Goal: Task Accomplishment & Management: Use online tool/utility

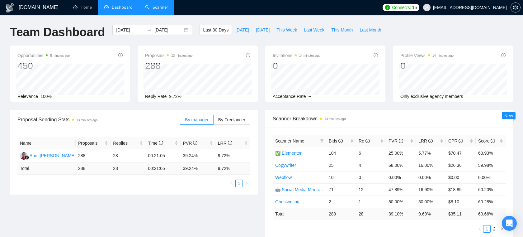
click at [150, 9] on link "Scanner" at bounding box center [156, 7] width 23 height 5
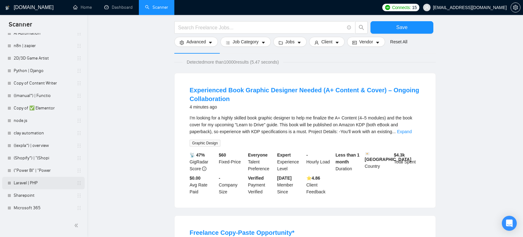
scroll to position [46, 0]
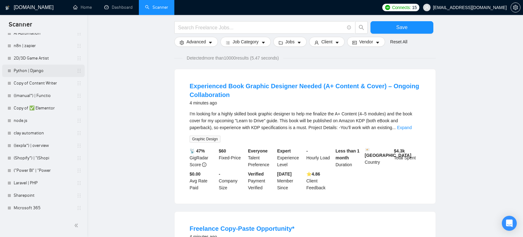
click at [26, 71] on link "Python | Django" at bounding box center [43, 71] width 59 height 12
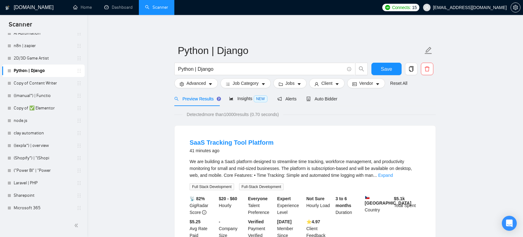
click at [257, 75] on div "Python | Django" at bounding box center [271, 71] width 196 height 16
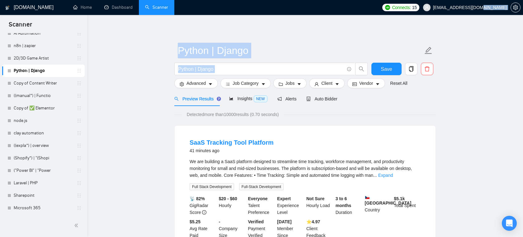
click at [257, 75] on div "Python | Django" at bounding box center [271, 71] width 196 height 16
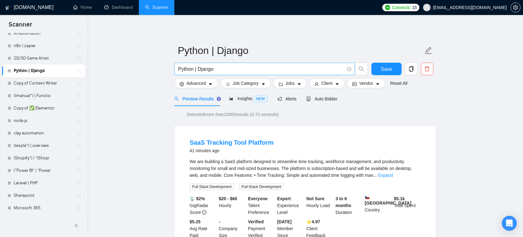
click at [259, 73] on span "Python | Django" at bounding box center [264, 69] width 181 height 12
click at [247, 84] on span "Job Category" at bounding box center [246, 83] width 26 height 7
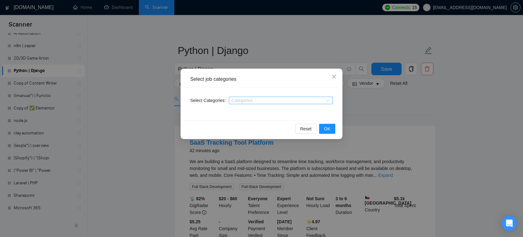
click at [256, 98] on div at bounding box center [278, 100] width 95 height 5
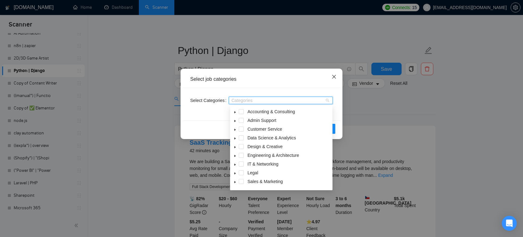
click at [335, 74] on span "Close" at bounding box center [334, 77] width 17 height 17
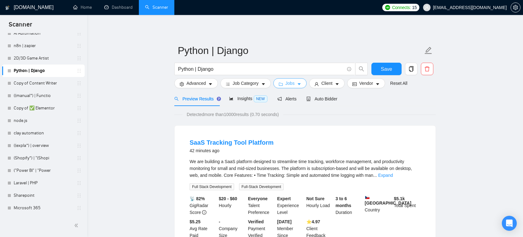
click at [298, 85] on button "Jobs" at bounding box center [291, 83] width 34 height 10
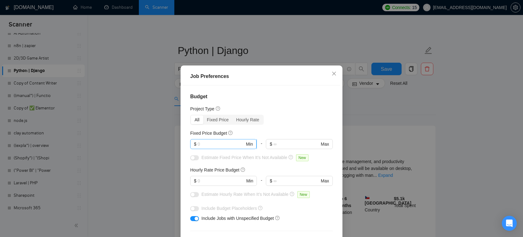
click at [215, 141] on input "text" at bounding box center [221, 144] width 47 height 7
type input "5000"
click at [206, 182] on input "text" at bounding box center [221, 180] width 47 height 7
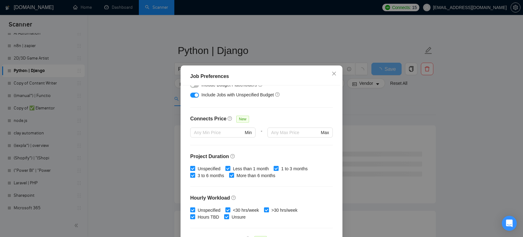
scroll to position [185, 0]
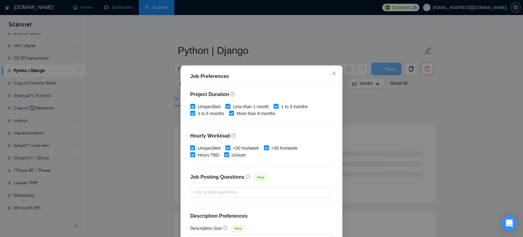
type input "50"
click at [242, 107] on span "Less than 1 month" at bounding box center [251, 106] width 41 height 7
click at [230, 107] on input "Less than 1 month" at bounding box center [228, 106] width 4 height 4
checkbox input "false"
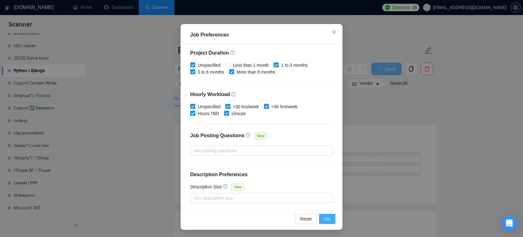
click at [327, 217] on span "OK" at bounding box center [327, 218] width 6 height 7
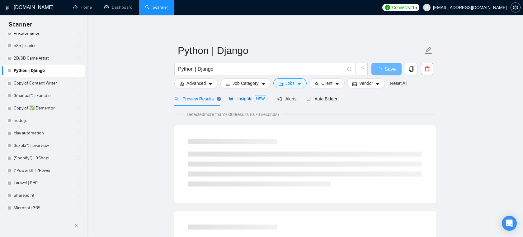
click at [254, 100] on span "Insights NEW" at bounding box center [248, 98] width 38 height 5
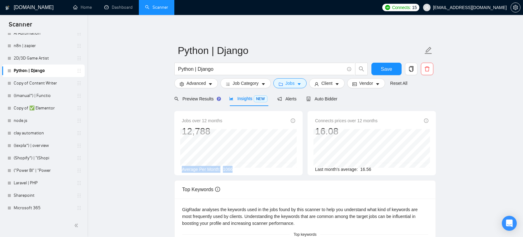
drag, startPoint x: 240, startPoint y: 170, endPoint x: 180, endPoint y: 168, distance: 60.2
click at [180, 167] on div "Jobs over 12 months 12,788 Apr 2025 999 Average Per Month: 1066" at bounding box center [238, 143] width 128 height 64
click at [238, 168] on div "Average Per Month: 1066" at bounding box center [238, 169] width 113 height 7
click at [337, 83] on button "Client" at bounding box center [327, 83] width 36 height 10
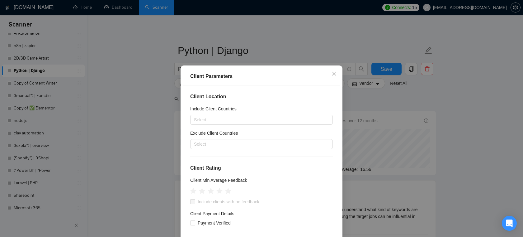
scroll to position [7, 0]
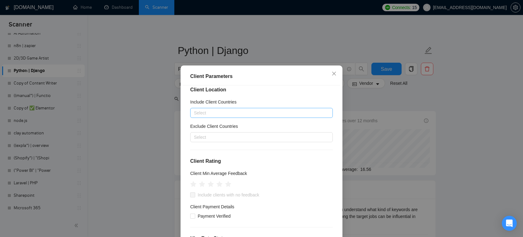
click at [241, 115] on div at bounding box center [258, 112] width 133 height 7
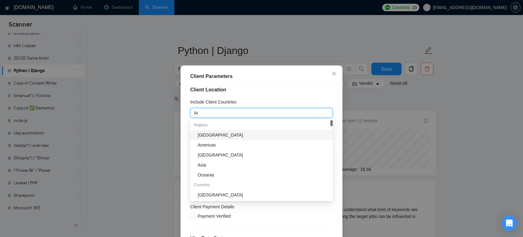
type input "Aus"
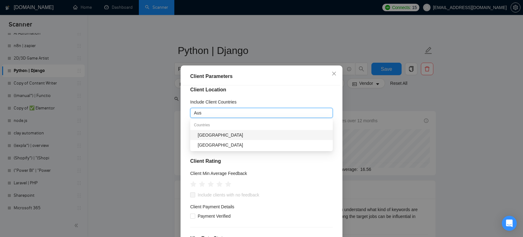
click at [219, 133] on div "Australia" at bounding box center [263, 134] width 131 height 7
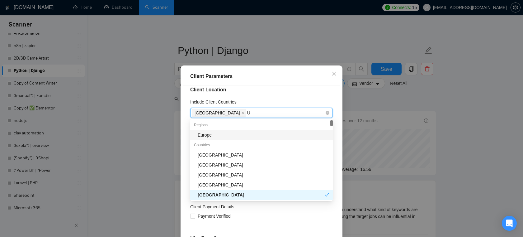
type input "Un"
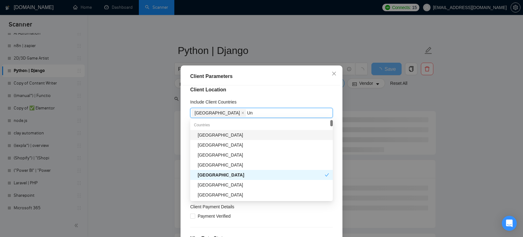
click at [235, 132] on div "[GEOGRAPHIC_DATA]" at bounding box center [263, 134] width 131 height 7
type input "Uni"
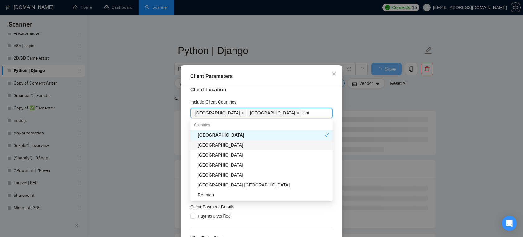
click at [233, 146] on div "[GEOGRAPHIC_DATA]" at bounding box center [263, 144] width 131 height 7
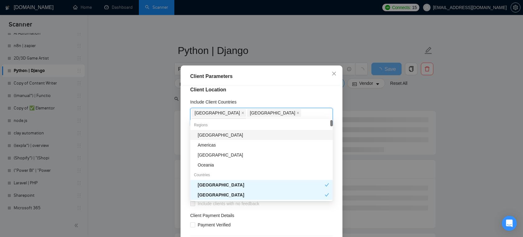
type input "Cana"
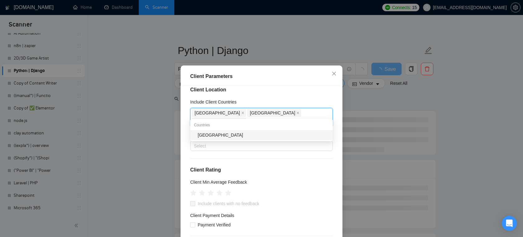
click at [258, 138] on div "Canada" at bounding box center [261, 135] width 143 height 10
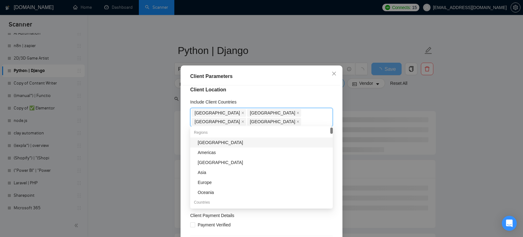
click at [317, 85] on div "Client Location Include Client Countries Australia United States United Kingdom…" at bounding box center [262, 168] width 158 height 166
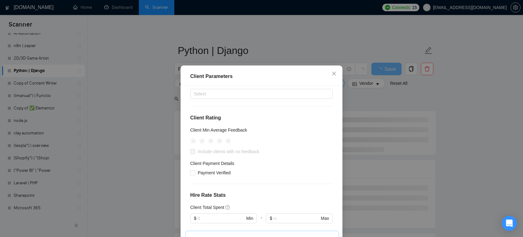
scroll to position [60, 0]
click at [208, 170] on span "Payment Verified" at bounding box center [214, 171] width 38 height 7
click at [195, 170] on input "Payment Verified" at bounding box center [192, 171] width 4 height 4
checkbox input "true"
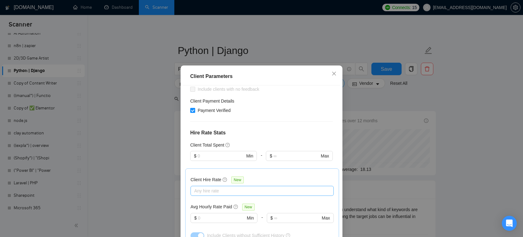
click at [230, 187] on div at bounding box center [259, 190] width 134 height 7
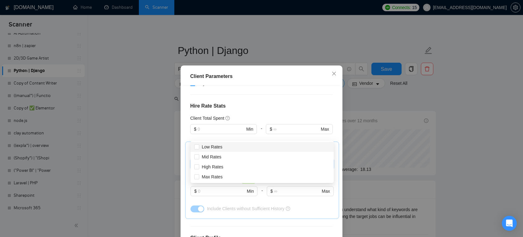
scroll to position [149, 0]
click at [215, 178] on span "Max Rates" at bounding box center [212, 176] width 21 height 5
click at [199, 178] on input "Max Rates" at bounding box center [196, 176] width 4 height 4
checkbox input "true"
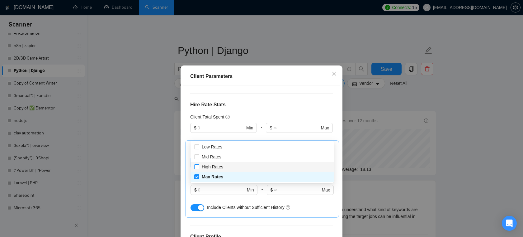
click at [215, 168] on span "High Rates" at bounding box center [213, 166] width 22 height 5
click at [199, 168] on input "High Rates" at bounding box center [196, 166] width 4 height 4
checkbox input "true"
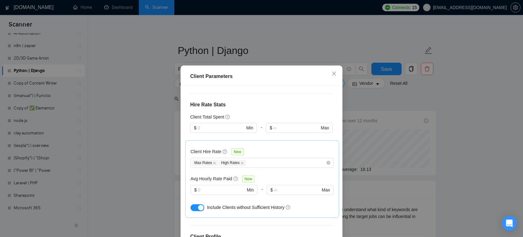
click at [282, 109] on div "Client Location Include Client Countries Australia United States United Kingdom…" at bounding box center [262, 168] width 158 height 166
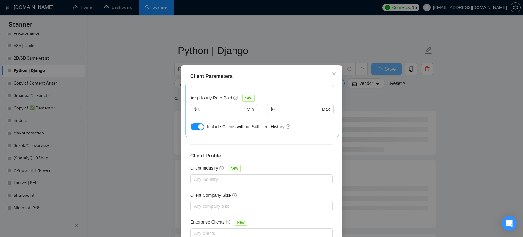
scroll to position [41, 0]
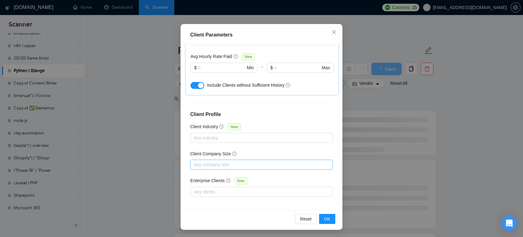
click at [273, 161] on div at bounding box center [258, 164] width 133 height 7
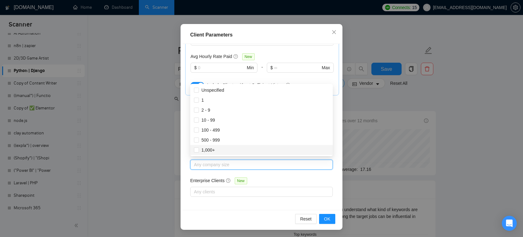
click at [330, 177] on div "Enterprise Clients New" at bounding box center [261, 182] width 143 height 10
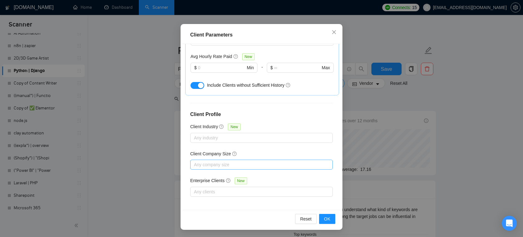
click at [226, 162] on div at bounding box center [258, 164] width 133 height 7
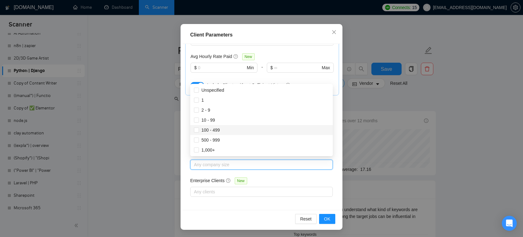
click at [184, 127] on div "Client Location Include Client Countries Australia United States United Kingdom…" at bounding box center [262, 127] width 158 height 166
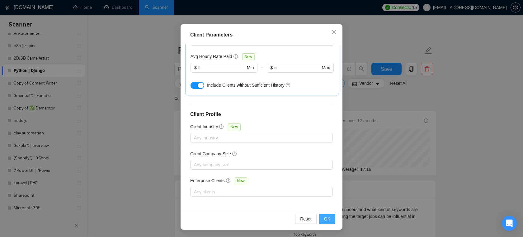
click at [326, 220] on span "OK" at bounding box center [327, 218] width 6 height 7
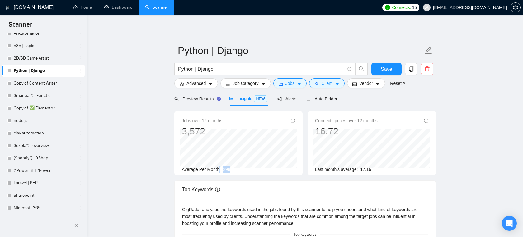
drag, startPoint x: 239, startPoint y: 169, endPoint x: 219, endPoint y: 169, distance: 20.3
click at [220, 169] on div "Average Per Month: 298" at bounding box center [238, 169] width 113 height 7
click at [207, 94] on div "Preview Results" at bounding box center [196, 98] width 45 height 15
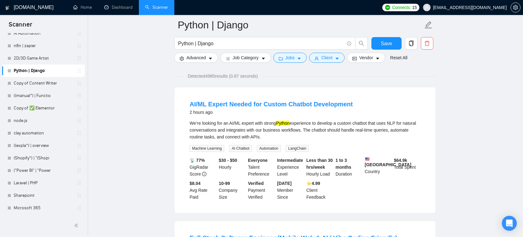
scroll to position [65, 0]
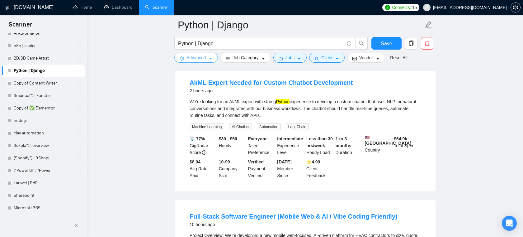
click at [199, 61] on span "Advanced" at bounding box center [196, 57] width 19 height 7
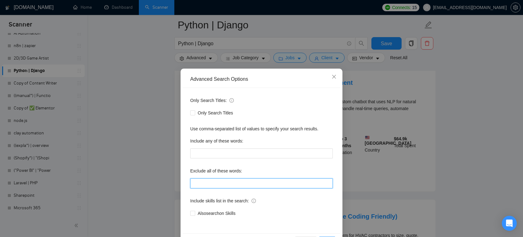
click at [213, 184] on input "text" at bounding box center [261, 183] width 143 height 10
click at [334, 79] on icon "close" at bounding box center [334, 76] width 5 height 5
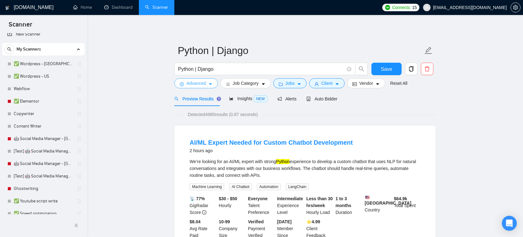
scroll to position [0, 0]
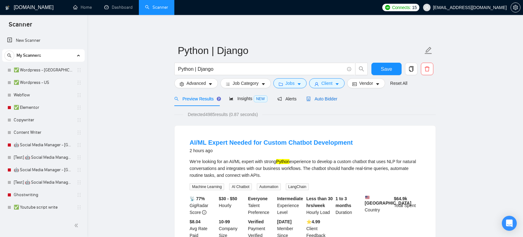
click at [327, 99] on span "Auto Bidder" at bounding box center [322, 98] width 31 height 5
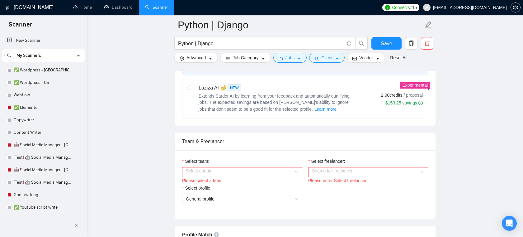
scroll to position [251, 0]
click at [258, 172] on input "Select team:" at bounding box center [240, 171] width 108 height 9
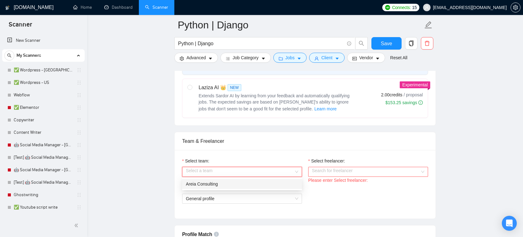
click at [240, 184] on div "Areia Consulting" at bounding box center [242, 183] width 112 height 7
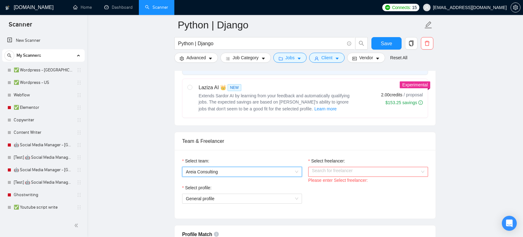
click at [343, 171] on input "Select freelancer:" at bounding box center [366, 171] width 108 height 9
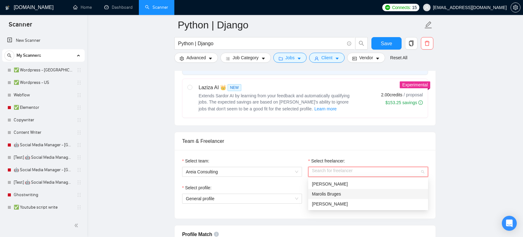
click at [320, 192] on span "Marolis Bruges" at bounding box center [326, 193] width 29 height 5
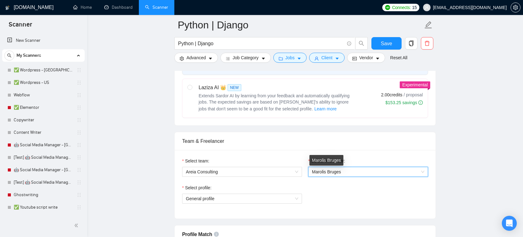
click at [327, 171] on span "Marolis Bruges" at bounding box center [326, 171] width 29 height 5
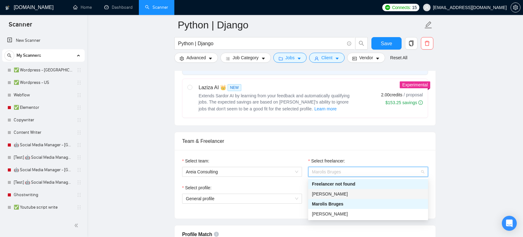
click at [323, 191] on span "[PERSON_NAME]" at bounding box center [330, 193] width 36 height 5
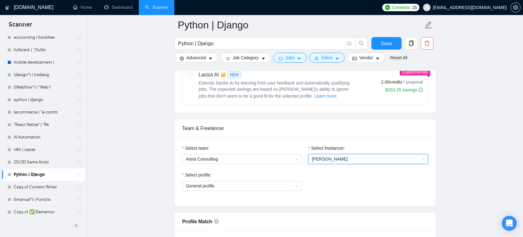
scroll to position [358, 0]
click at [351, 155] on span "[PERSON_NAME]" at bounding box center [368, 158] width 112 height 9
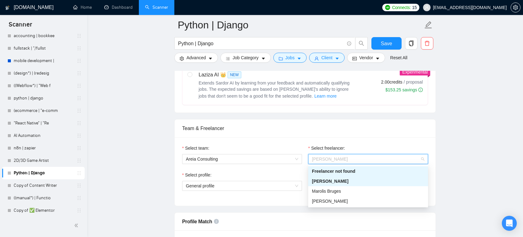
click at [365, 132] on div "Team & Freelancer" at bounding box center [305, 128] width 246 height 18
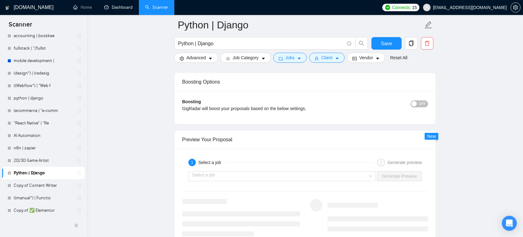
scroll to position [1127, 0]
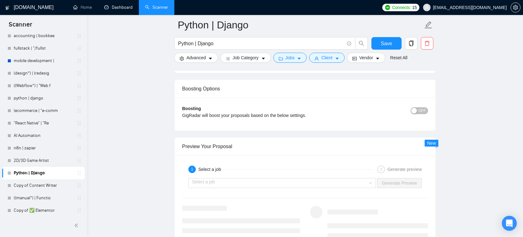
click at [419, 110] on span "OFF" at bounding box center [422, 110] width 7 height 7
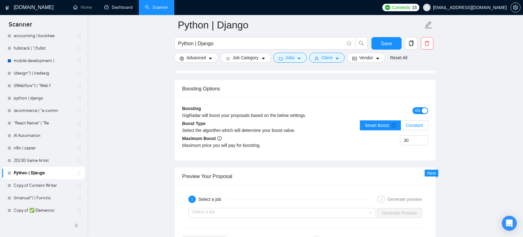
click at [416, 126] on span "Constant" at bounding box center [414, 125] width 17 height 5
click at [401, 127] on input "Constant" at bounding box center [401, 127] width 0 height 0
click at [416, 126] on span "Constant" at bounding box center [414, 125] width 17 height 5
click at [401, 127] on input "Constant" at bounding box center [401, 127] width 0 height 0
click at [413, 141] on input "30" at bounding box center [414, 140] width 27 height 9
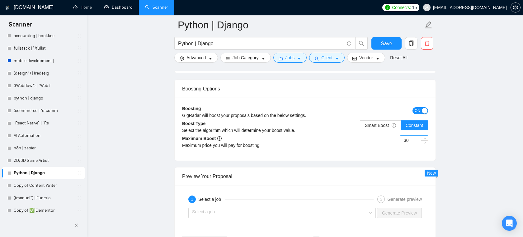
click at [413, 141] on input "30" at bounding box center [414, 140] width 27 height 9
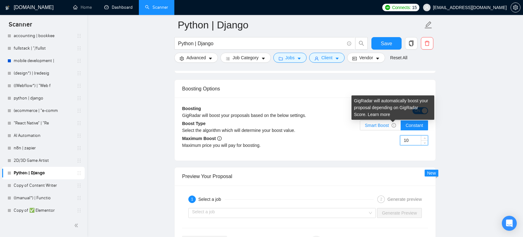
type input "10"
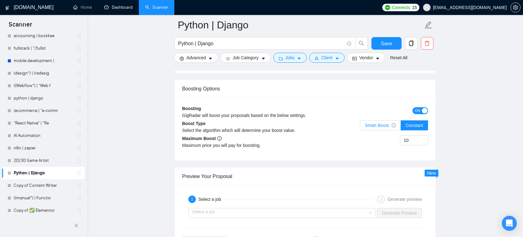
click at [386, 126] on span "Smart Boost" at bounding box center [380, 125] width 31 height 5
click at [361, 127] on input "Smart Boost" at bounding box center [361, 127] width 0 height 0
click at [418, 111] on span "ON" at bounding box center [418, 110] width 6 height 7
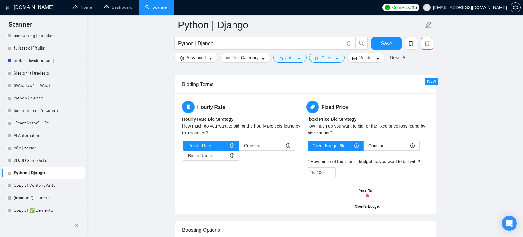
scroll to position [922, 0]
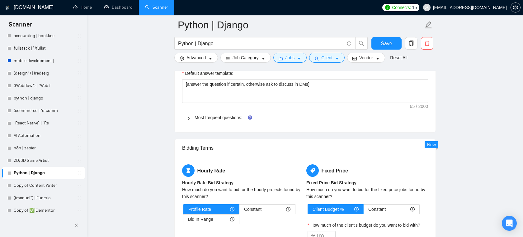
click at [238, 121] on div "Most frequent questions:" at bounding box center [305, 117] width 246 height 14
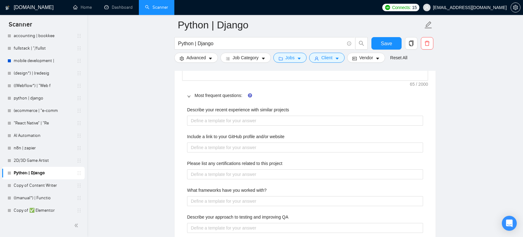
scroll to position [950, 0]
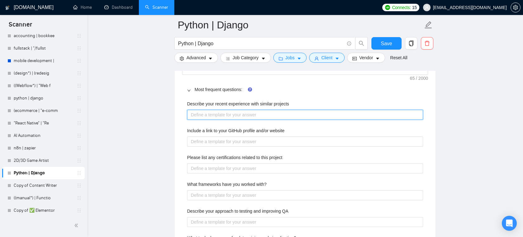
click at [274, 115] on projects "Describe your recent experience with similar projects" at bounding box center [305, 115] width 236 height 10
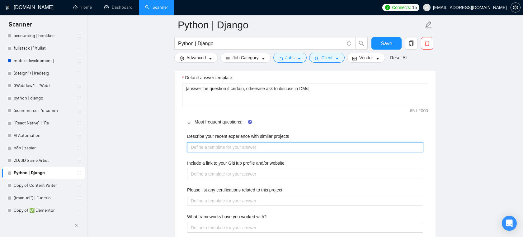
scroll to position [911, 0]
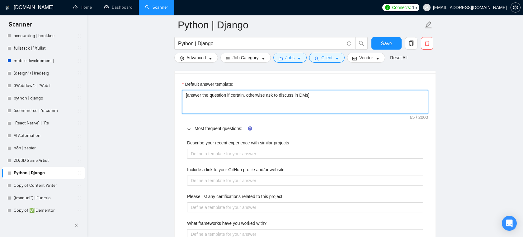
click at [284, 94] on textarea "[answer the question if certain, otherwise ask to discuss in DMs]" at bounding box center [305, 102] width 246 height 24
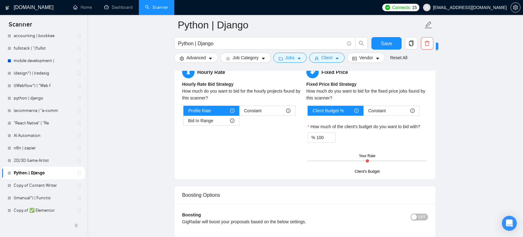
scroll to position [1221, 0]
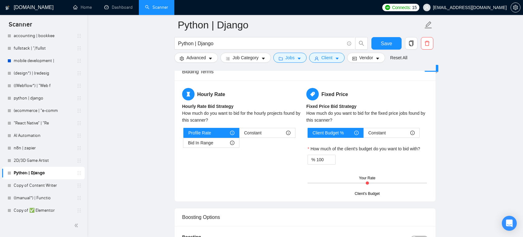
drag, startPoint x: 368, startPoint y: 184, endPoint x: 374, endPoint y: 183, distance: 6.3
click at [374, 183] on div "Client's Budget Your Rate" at bounding box center [367, 183] width 119 height 22
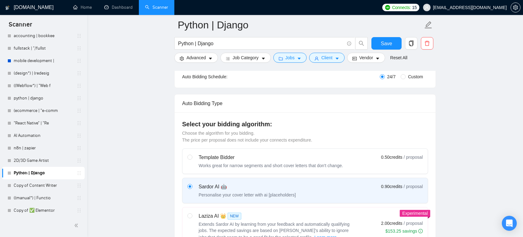
scroll to position [0, 0]
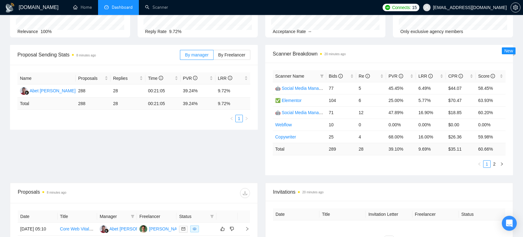
scroll to position [52, 0]
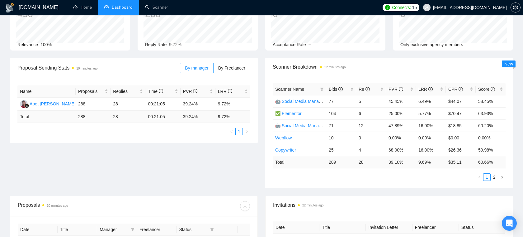
click at [479, 7] on span "[EMAIL_ADDRESS][DOMAIN_NAME]" at bounding box center [470, 7] width 74 height 0
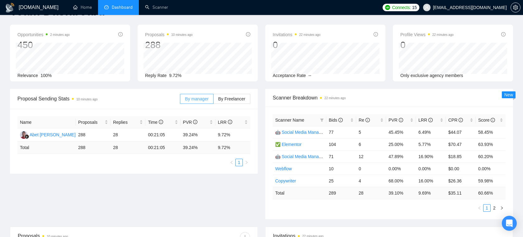
scroll to position [0, 0]
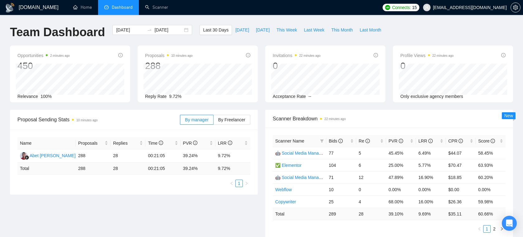
click at [489, 7] on span "[EMAIL_ADDRESS][DOMAIN_NAME]" at bounding box center [470, 7] width 74 height 0
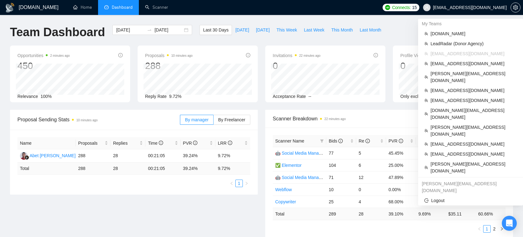
click at [494, 7] on span "[EMAIL_ADDRESS][DOMAIN_NAME]" at bounding box center [470, 7] width 74 height 0
click at [461, 107] on span "[DOMAIN_NAME][EMAIL_ADDRESS][DOMAIN_NAME]" at bounding box center [474, 114] width 86 height 14
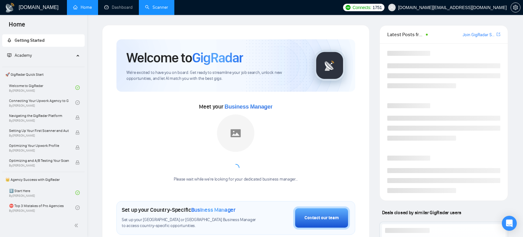
click at [145, 9] on link "Scanner" at bounding box center [156, 7] width 23 height 5
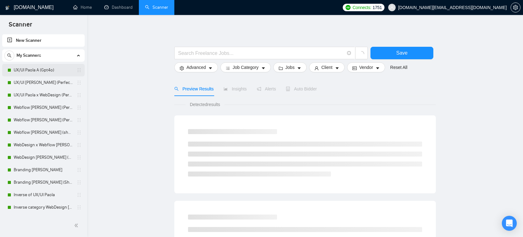
click at [55, 71] on link "UX/UI Paola A (Gpt4o)" at bounding box center [43, 70] width 59 height 12
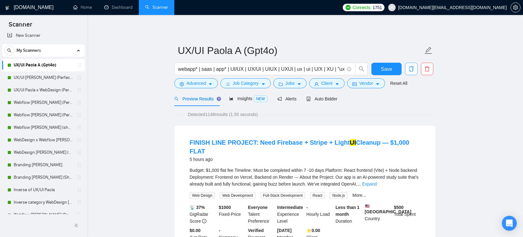
scroll to position [1, 0]
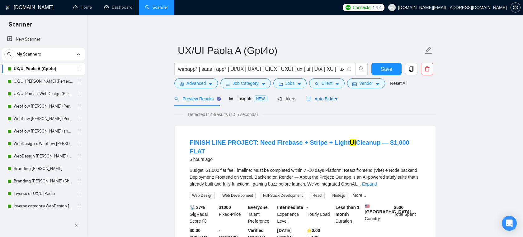
click at [324, 99] on span "Auto Bidder" at bounding box center [322, 98] width 31 height 5
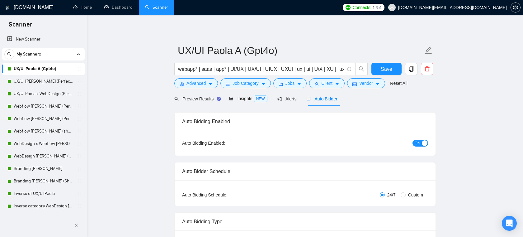
radio input "false"
radio input "true"
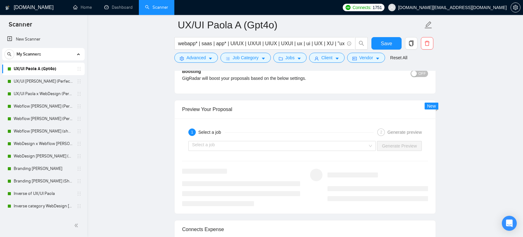
scroll to position [1291, 0]
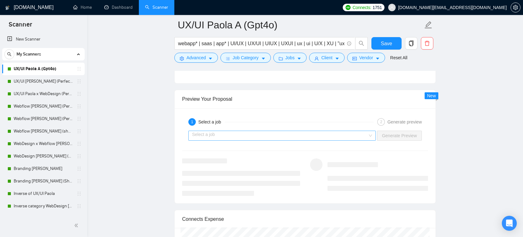
click at [289, 135] on input "search" at bounding box center [280, 135] width 176 height 9
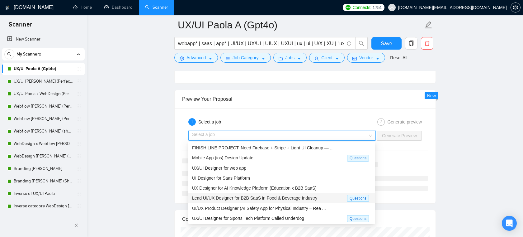
click at [324, 195] on div "Lead UI/UX Designer for B2B SaaS in Food & Beverage Industry" at bounding box center [269, 197] width 155 height 7
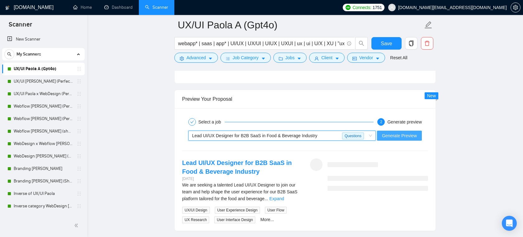
click at [394, 132] on span "Generate Preview" at bounding box center [399, 135] width 35 height 7
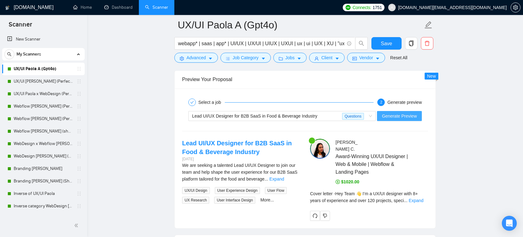
scroll to position [1325, 0]
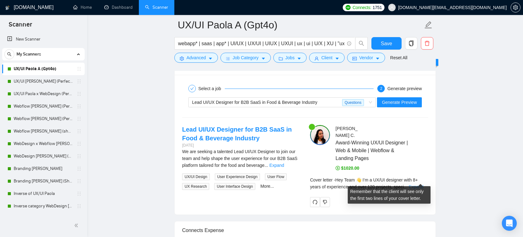
click at [419, 184] on link "Expand" at bounding box center [416, 186] width 15 height 5
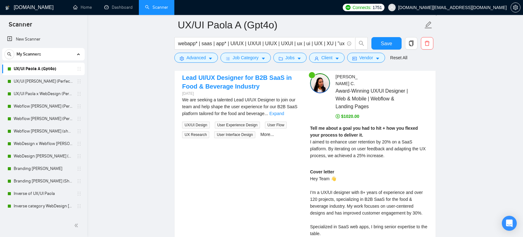
scroll to position [1378, 0]
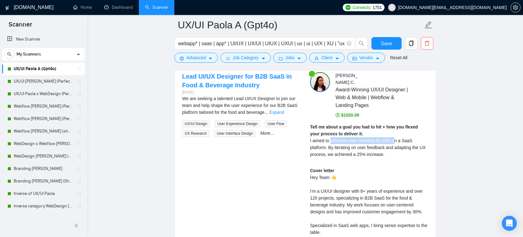
drag, startPoint x: 332, startPoint y: 135, endPoint x: 399, endPoint y: 135, distance: 67.3
click at [399, 138] on span "I aimed to enhance user retention by 20% on a SaaS platform. By iterating on us…" at bounding box center [368, 147] width 116 height 19
click at [394, 136] on div "Tell me about a goal you had to hit + how you flexed your process to deliver it…" at bounding box center [369, 140] width 118 height 34
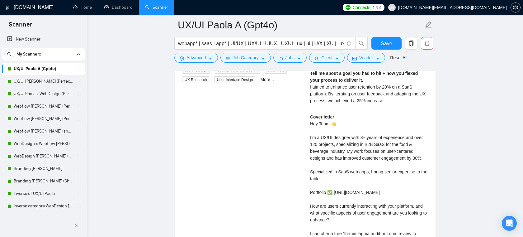
scroll to position [1432, 0]
drag, startPoint x: 338, startPoint y: 114, endPoint x: 305, endPoint y: 115, distance: 32.4
click at [306, 115] on div "[PERSON_NAME] Award-Winning UX/UI Designer | Web & Mobile | Webflow & Landing P…" at bounding box center [369, 155] width 128 height 276
click at [352, 130] on div "Cover letter Hey Team 👋 I’m a UX/UI designer with 8+ years of experience and ov…" at bounding box center [369, 194] width 118 height 165
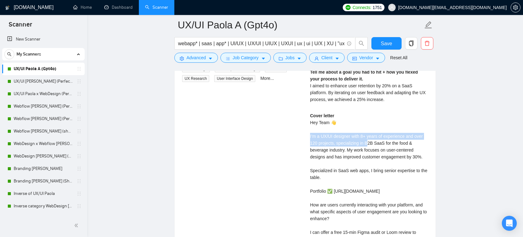
drag, startPoint x: 309, startPoint y: 130, endPoint x: 371, endPoint y: 134, distance: 61.5
click at [371, 134] on div "[PERSON_NAME] Award-Winning UX/UI Designer | Web & Mobile | Webflow & Landing P…" at bounding box center [369, 155] width 128 height 276
click at [371, 136] on div "Cover letter Hey Team 👋 I’m a UX/UI designer with 8+ years of experience and ov…" at bounding box center [369, 194] width 118 height 165
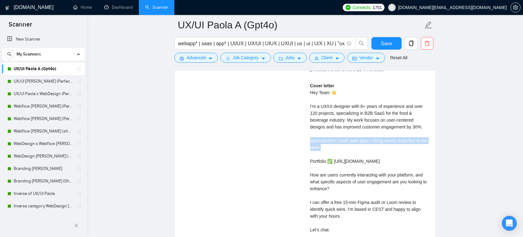
drag, startPoint x: 341, startPoint y: 138, endPoint x: 305, endPoint y: 134, distance: 35.8
click at [305, 134] on div "[PERSON_NAME] Award-Winning UX/UI Designer | Web & Mobile | Webflow & Landing P…" at bounding box center [369, 125] width 128 height 276
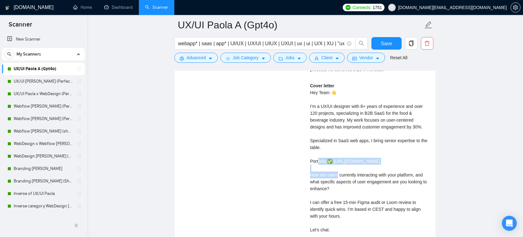
drag, startPoint x: 400, startPoint y: 155, endPoint x: 313, endPoint y: 155, distance: 86.3
click at [314, 155] on div "Cover letter Hey Team 👋 I’m a UX/UI designer with 8+ years of experience and ov…" at bounding box center [369, 164] width 118 height 165
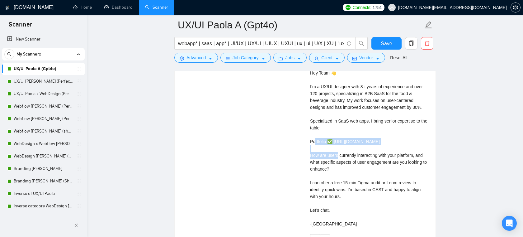
scroll to position [1486, 0]
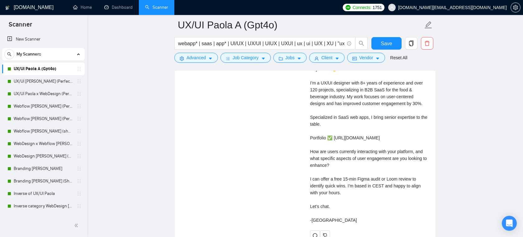
click at [363, 156] on div "Cover letter Hey Team 👋 I’m a UX/UI designer with 8+ years of experience and ov…" at bounding box center [369, 141] width 118 height 165
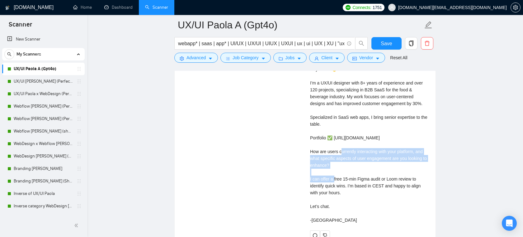
drag, startPoint x: 363, startPoint y: 156, endPoint x: 313, endPoint y: 146, distance: 50.8
click at [313, 146] on div "Cover letter Hey Team 👋 I’m a UX/UI designer with 8+ years of experience and ov…" at bounding box center [369, 141] width 118 height 165
click at [346, 151] on div "Cover letter Hey Team 👋 I’m a UX/UI designer with 8+ years of experience and ov…" at bounding box center [369, 141] width 118 height 165
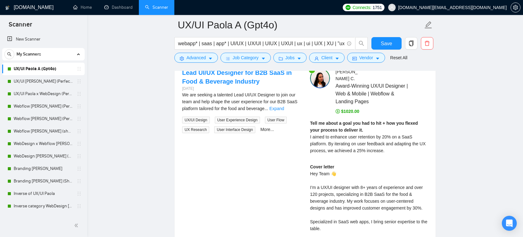
scroll to position [1367, 0]
